Goal: Navigation & Orientation: Find specific page/section

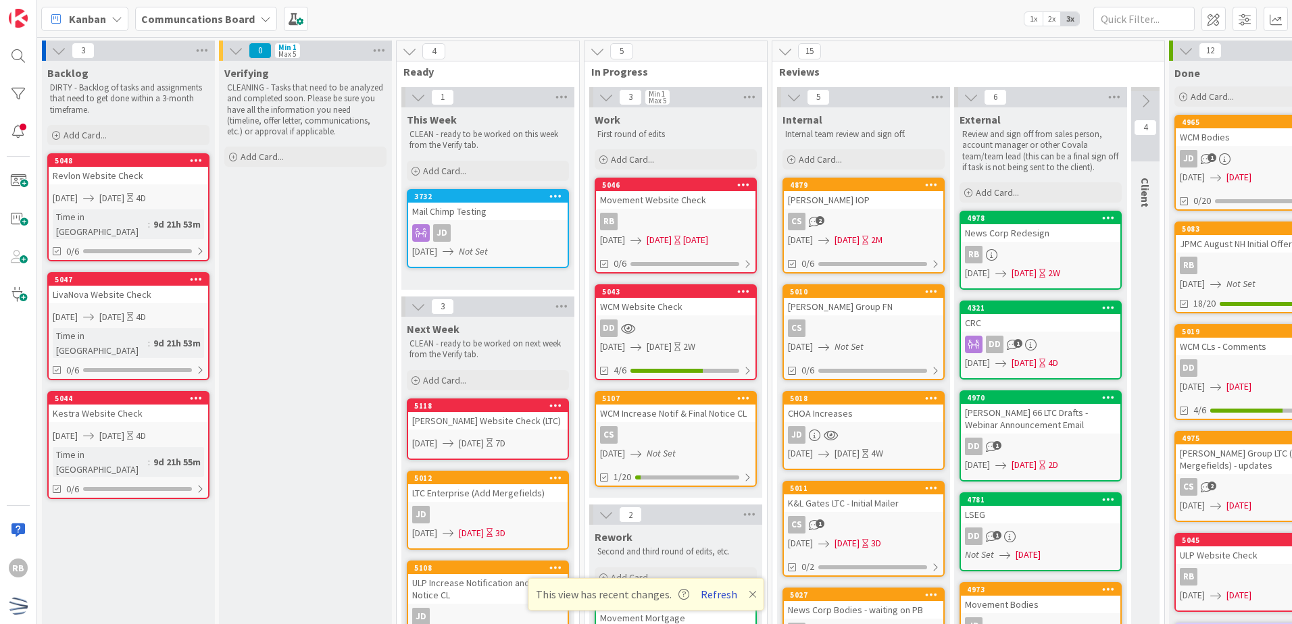
click at [725, 600] on button "Refresh" at bounding box center [719, 595] width 46 height 18
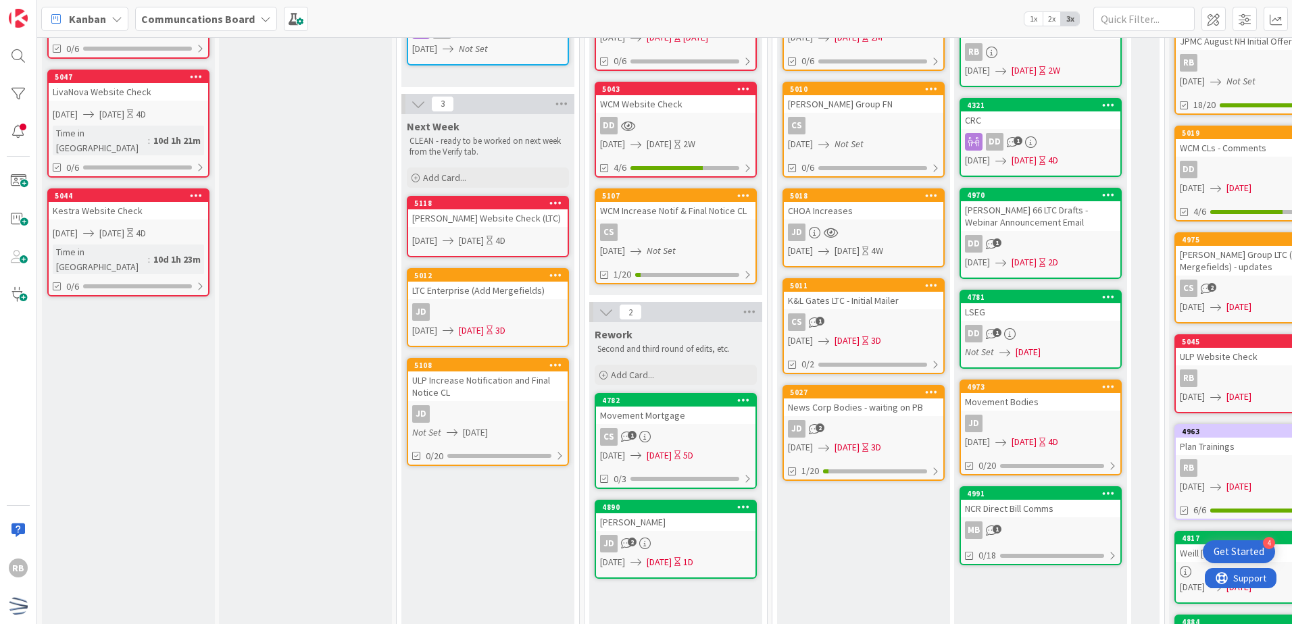
click at [528, 409] on div "JD" at bounding box center [487, 414] width 159 height 18
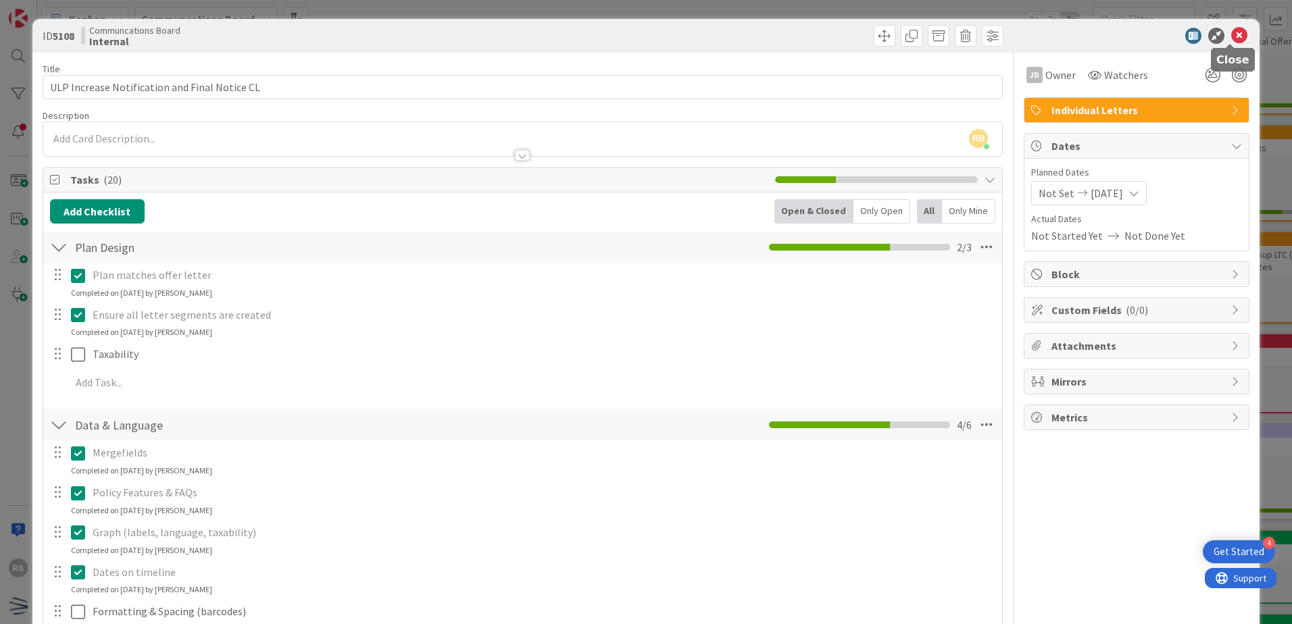
click at [1231, 37] on icon at bounding box center [1239, 36] width 16 height 16
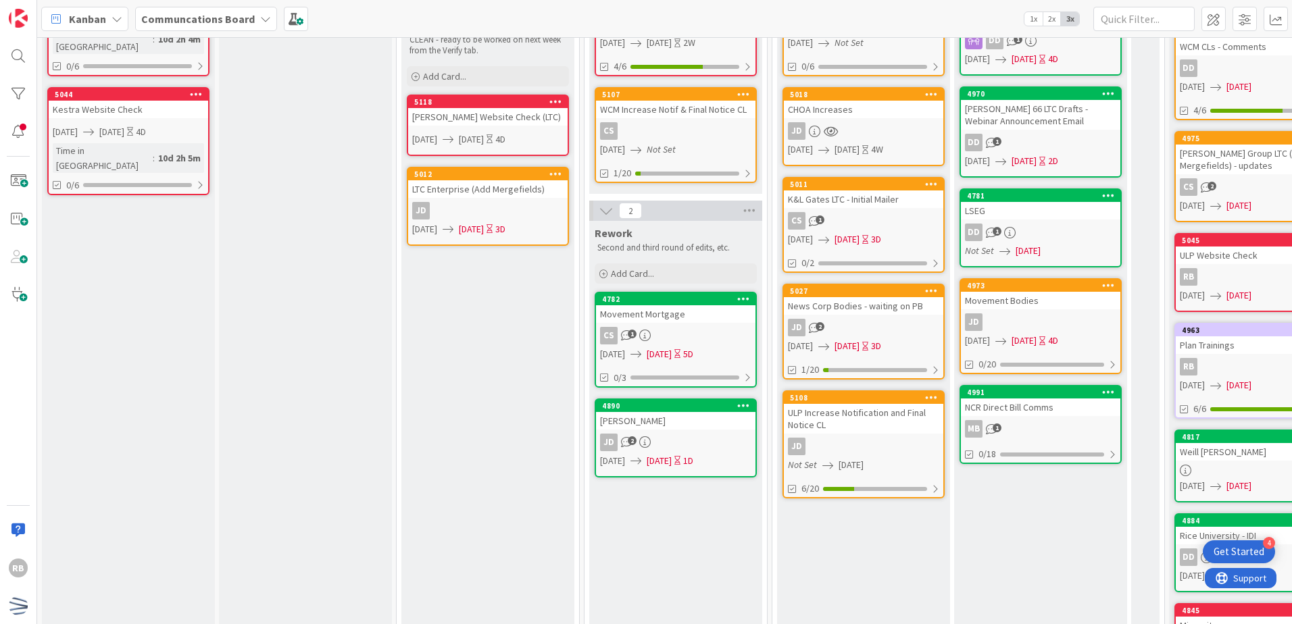
scroll to position [338, 0]
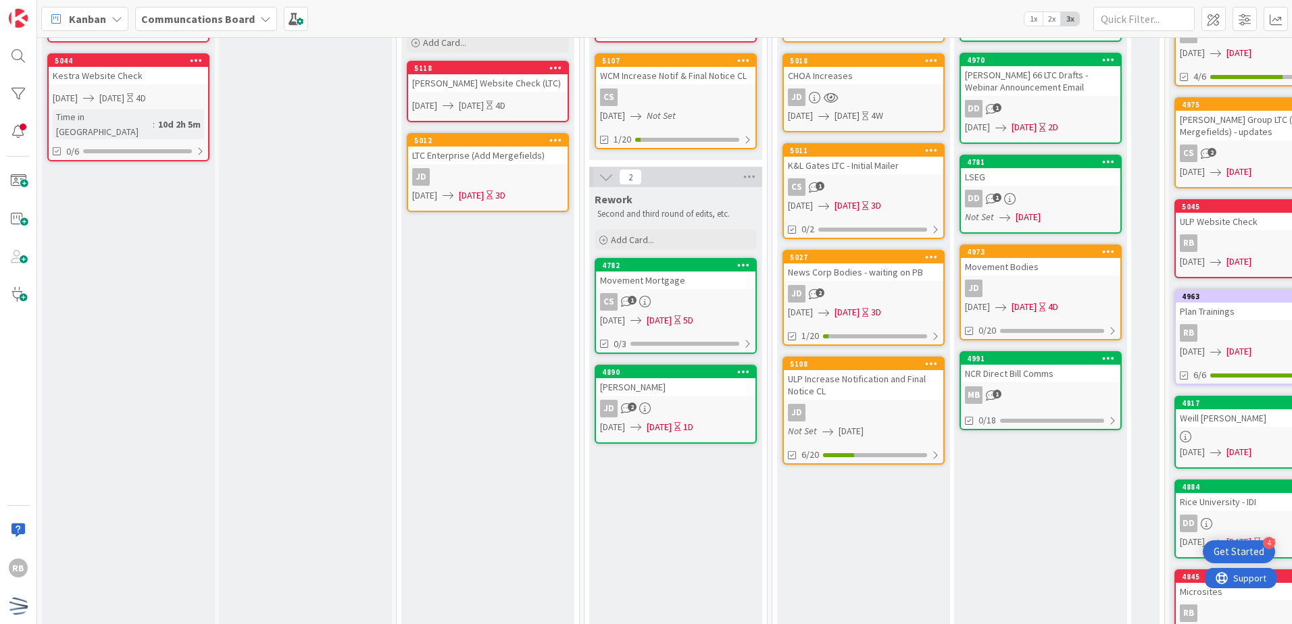
click at [676, 109] on icon "Not Set" at bounding box center [661, 115] width 29 height 12
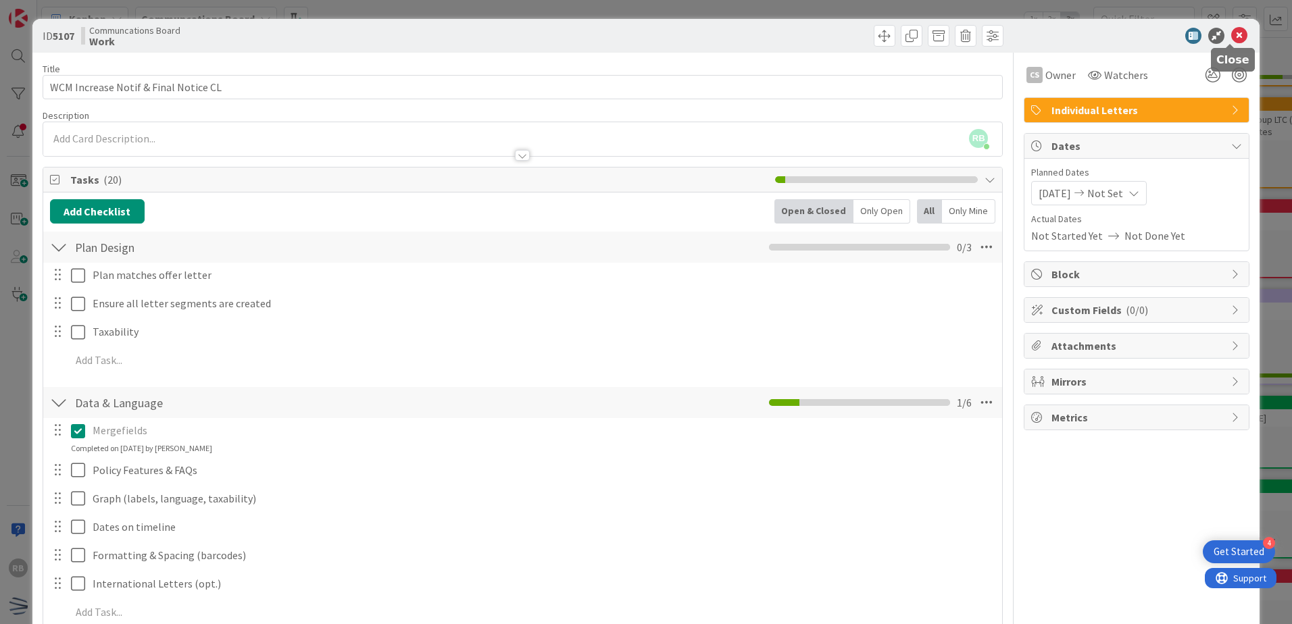
click at [1233, 36] on icon at bounding box center [1239, 36] width 16 height 16
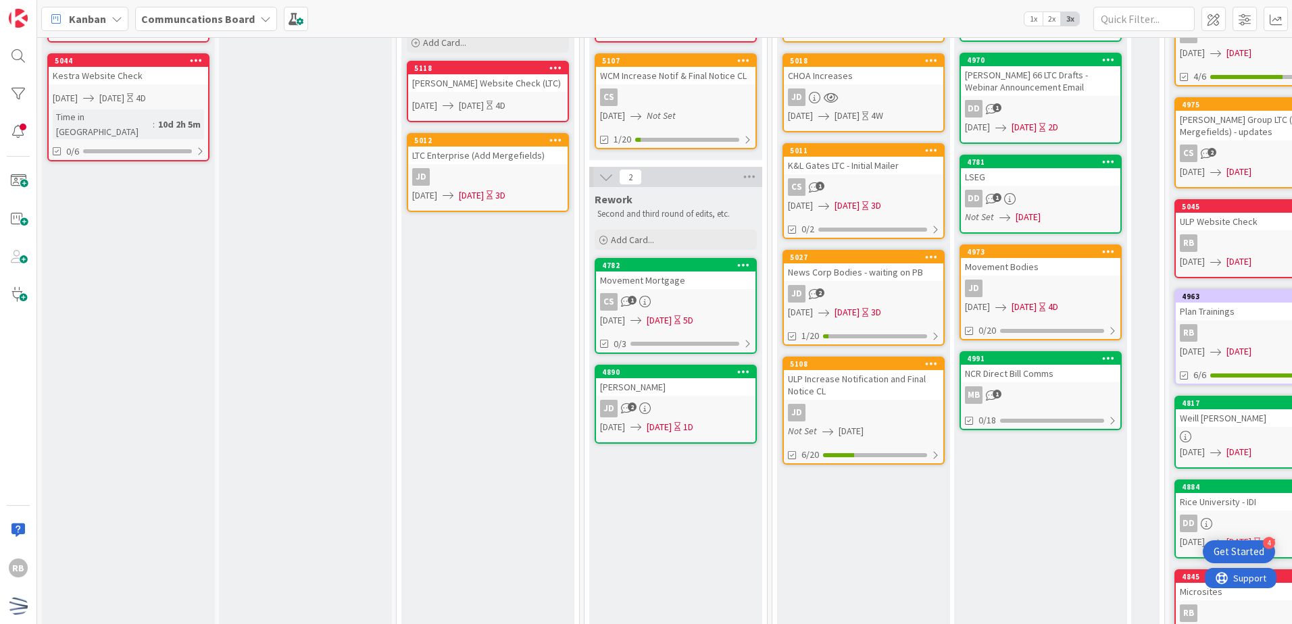
scroll to position [270, 0]
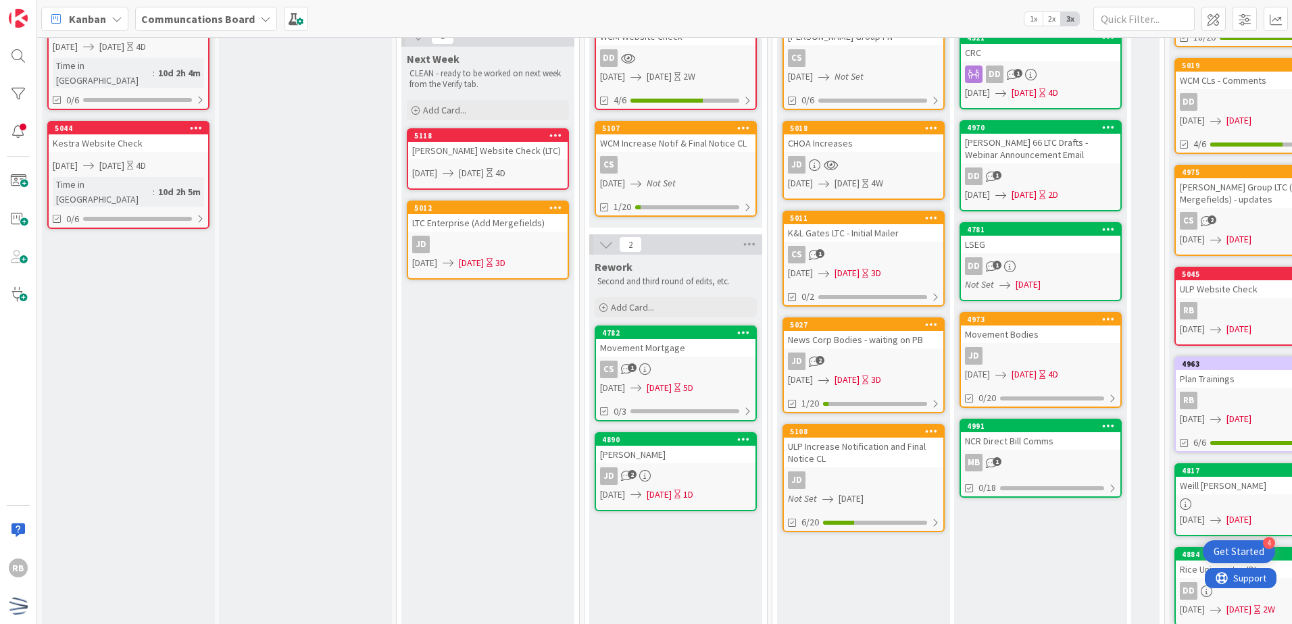
click at [912, 466] on div "ULP Increase Notification and Final Notice CL" at bounding box center [863, 453] width 159 height 30
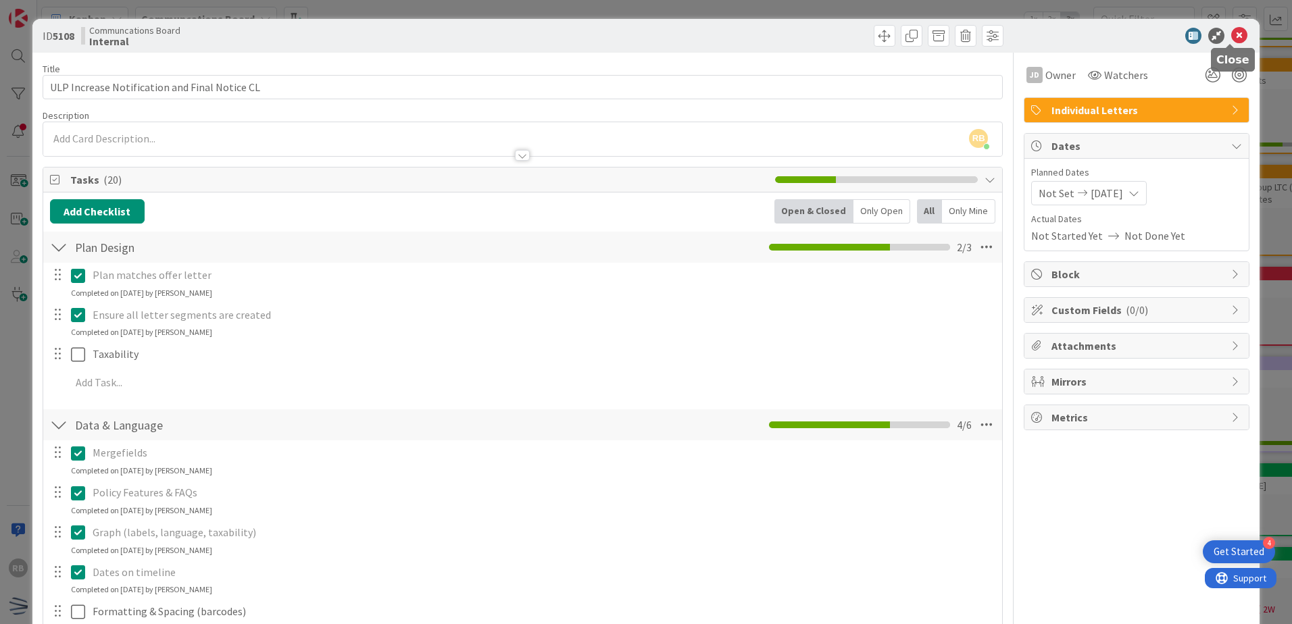
click at [1231, 35] on icon at bounding box center [1239, 36] width 16 height 16
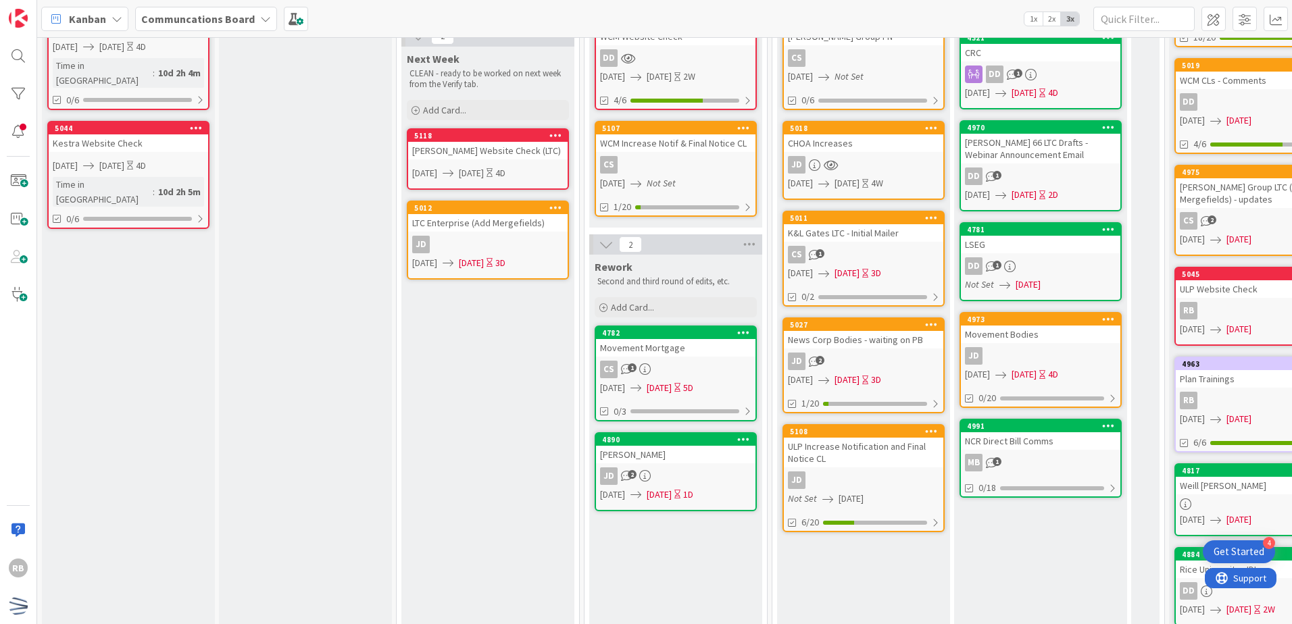
click at [531, 471] on div "Next Week CLEAN - ready to be worked on next week from the Verify tab. Add Card…" at bounding box center [487, 453] width 173 height 812
